Goal: Transaction & Acquisition: Purchase product/service

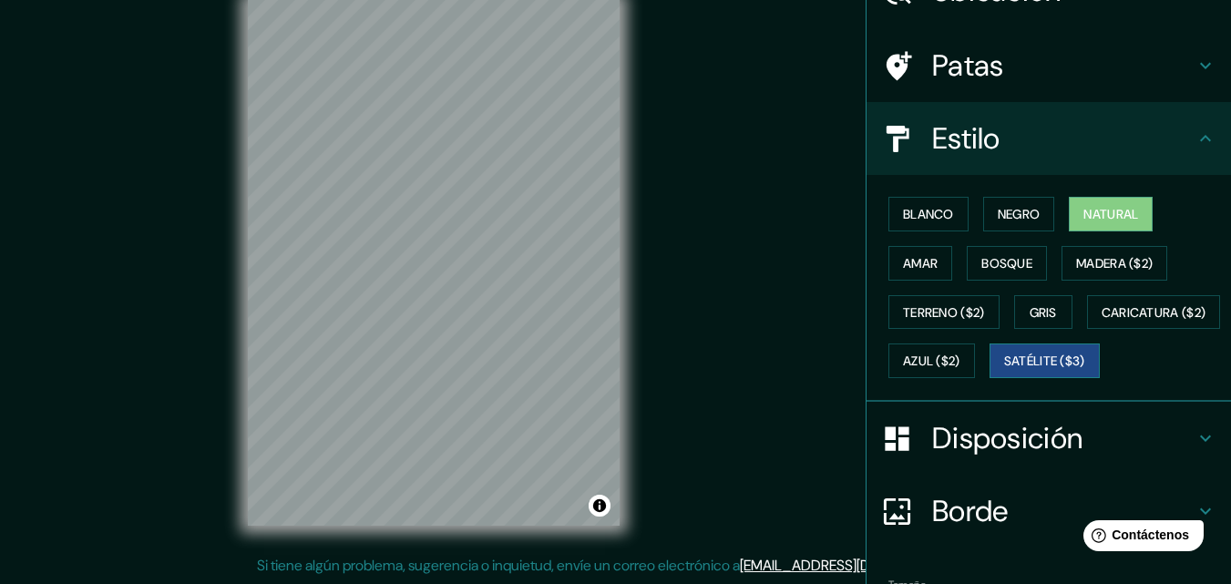
scroll to position [269, 0]
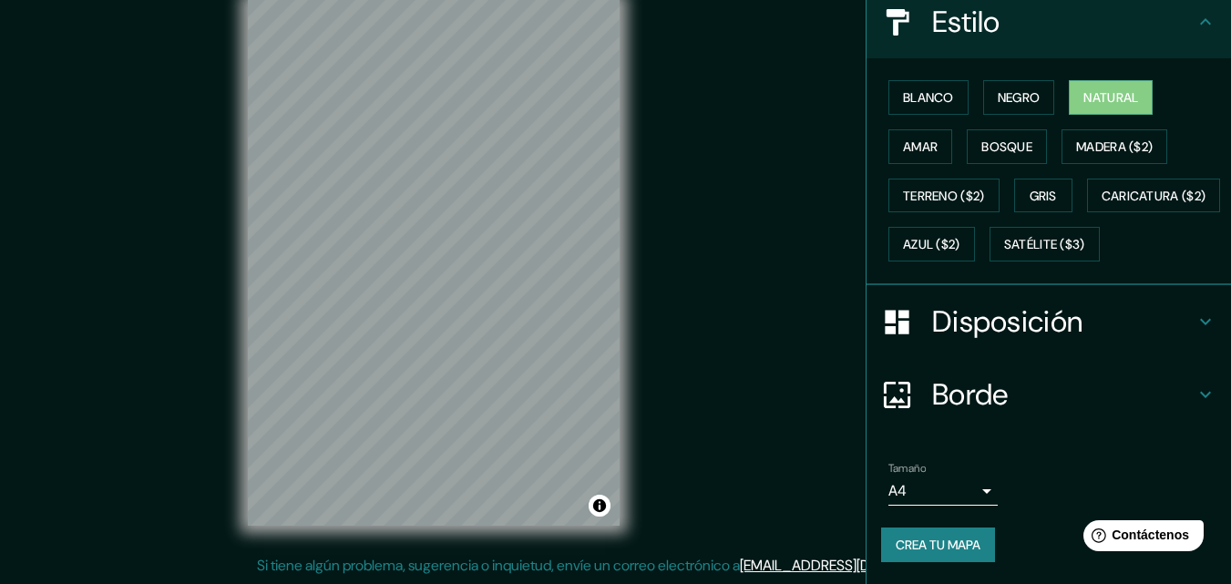
click at [966, 494] on body "Mappin Ubicación [GEOGRAPHIC_DATA], [PERSON_NAME][GEOGRAPHIC_DATA], [GEOGRAPHIC…" at bounding box center [615, 263] width 1231 height 584
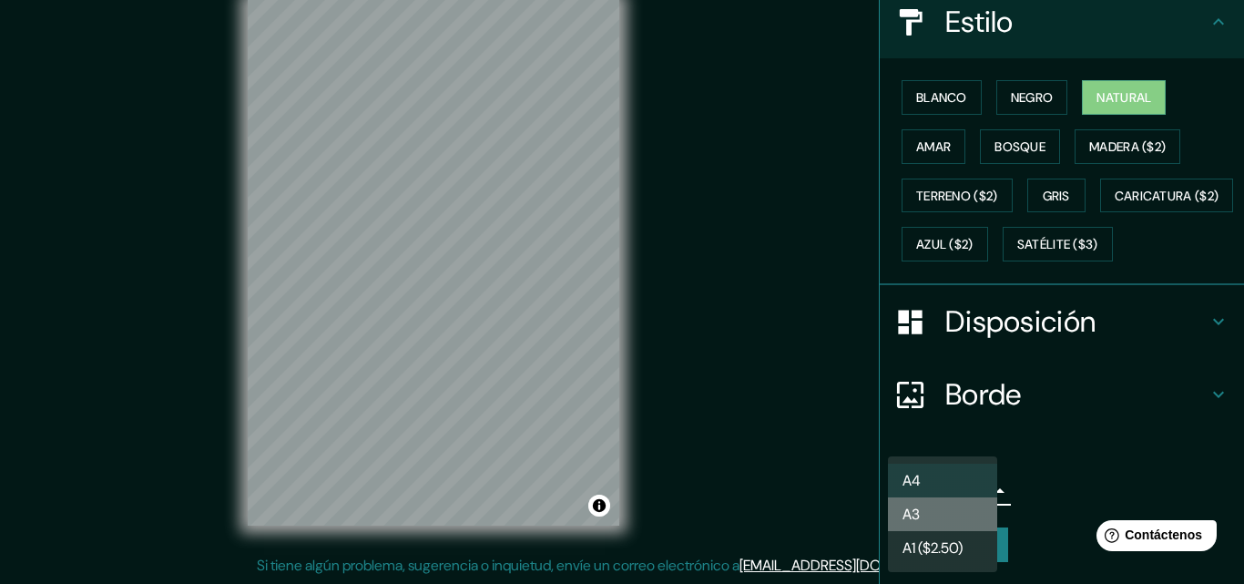
click at [922, 505] on li "A3" at bounding box center [942, 514] width 109 height 34
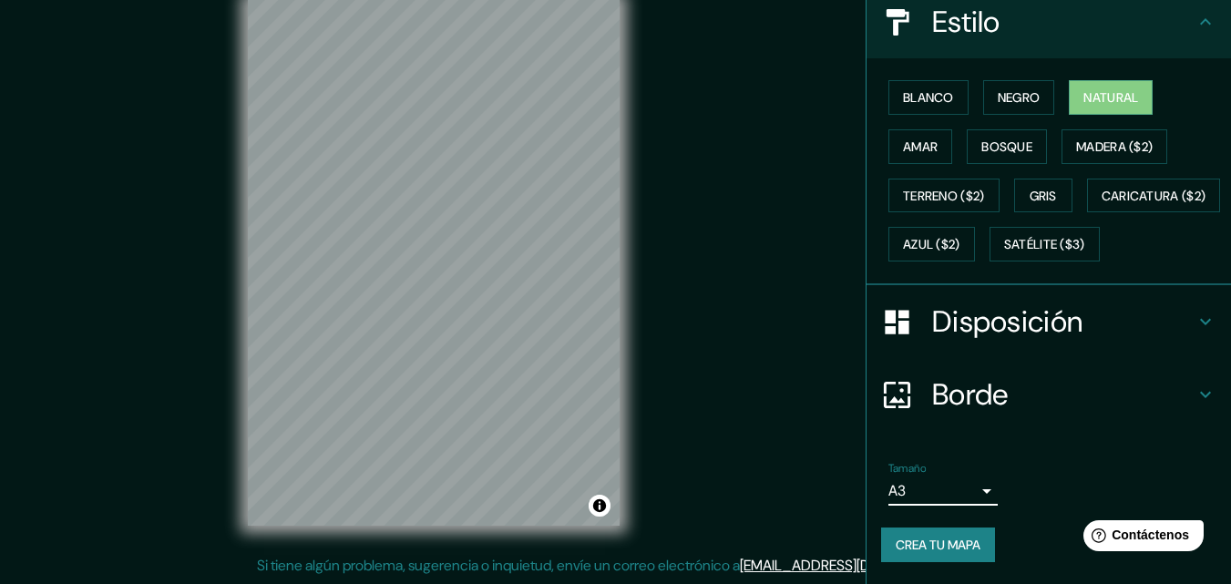
click at [943, 532] on button "Crea tu mapa" at bounding box center [938, 544] width 114 height 35
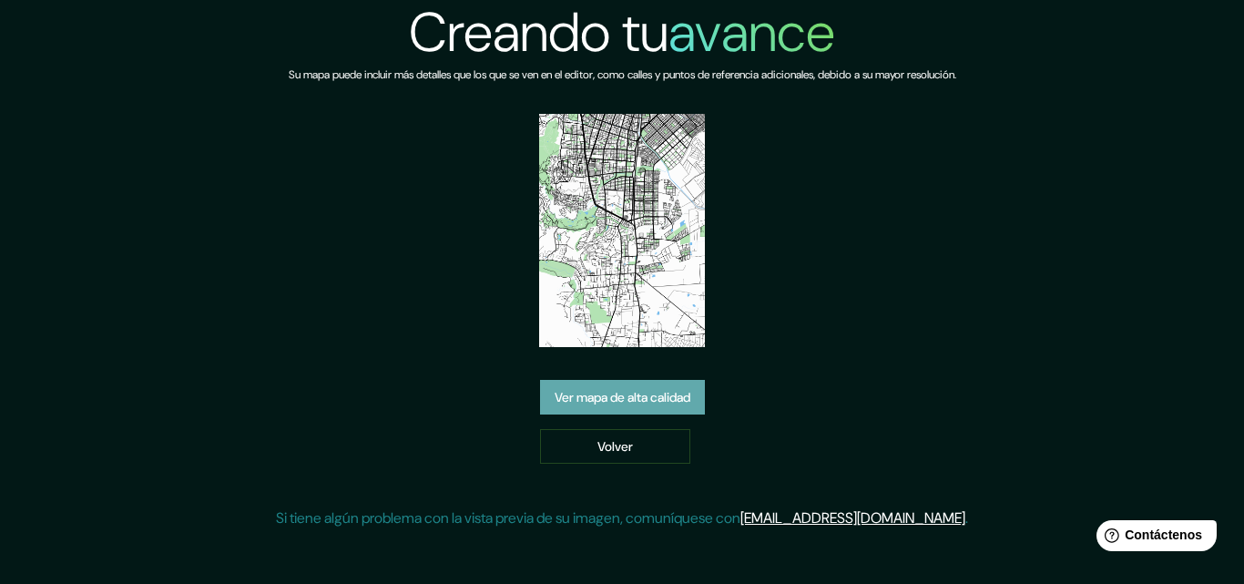
click at [660, 403] on font "Ver mapa de alta calidad" at bounding box center [623, 398] width 136 height 16
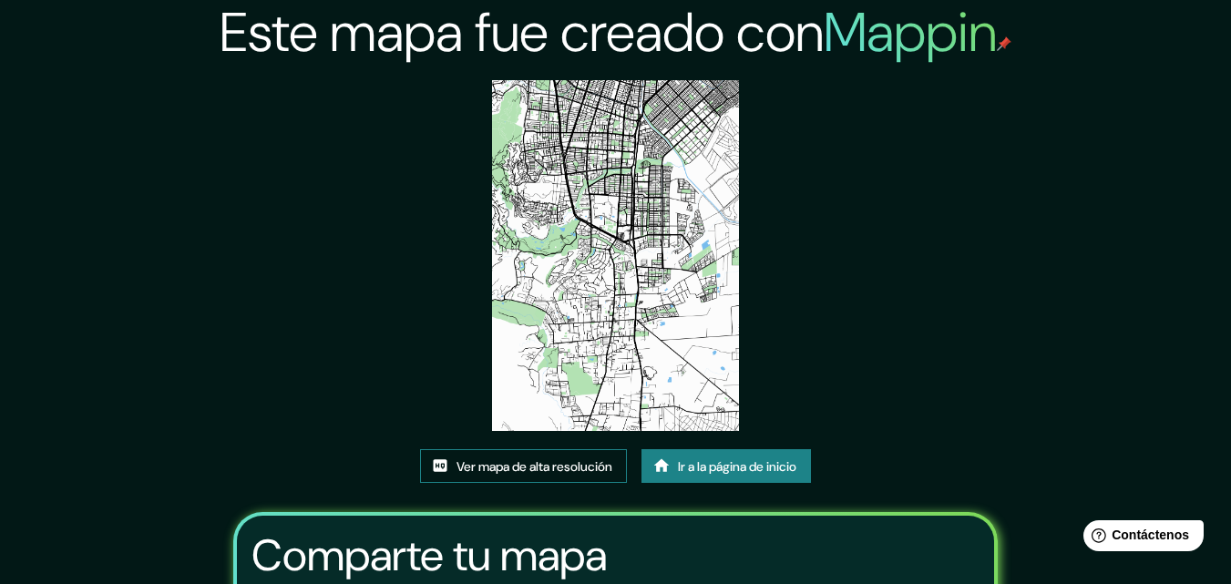
click at [546, 469] on font "Ver mapa de alta resolución" at bounding box center [534, 466] width 156 height 16
